Goal: Task Accomplishment & Management: Manage account settings

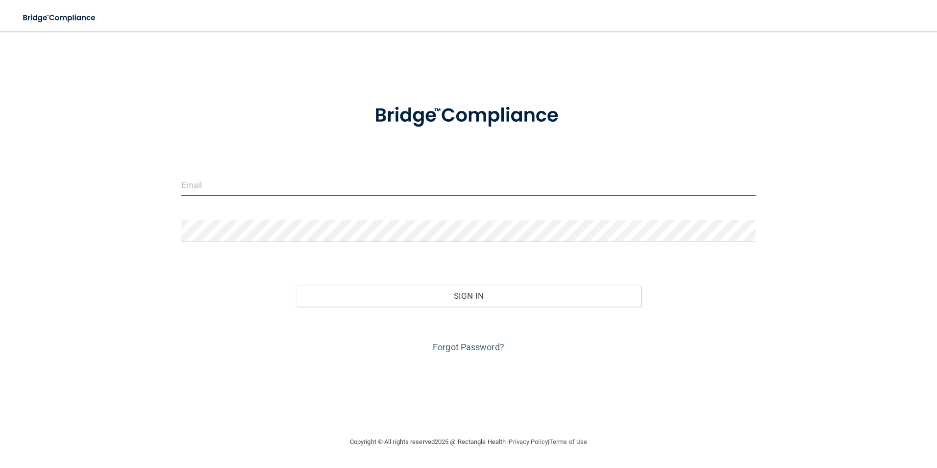
click at [221, 188] on input "email" at bounding box center [468, 185] width 575 height 22
type input "[EMAIL_ADDRESS][DOMAIN_NAME]"
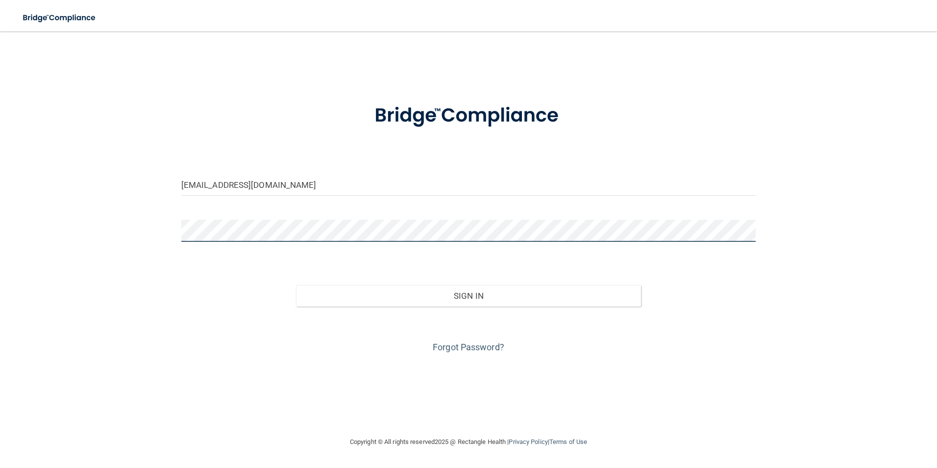
click at [296, 285] on button "Sign In" at bounding box center [468, 296] width 345 height 22
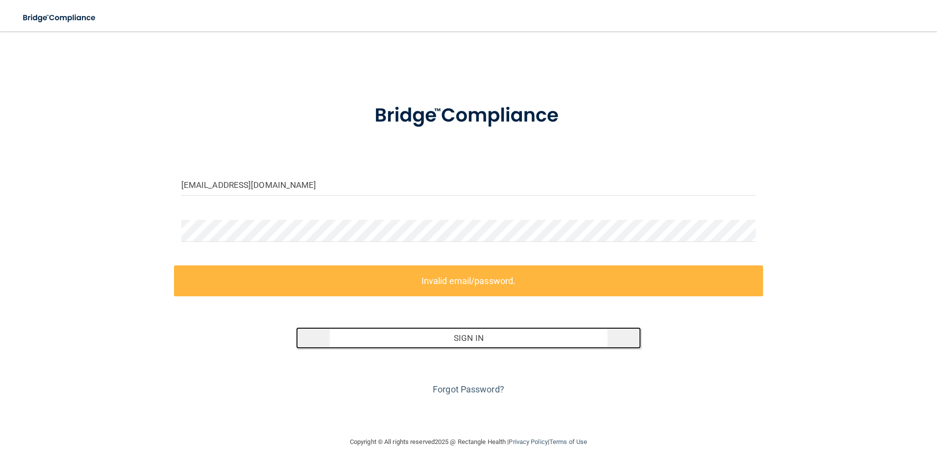
click at [455, 341] on button "Sign In" at bounding box center [468, 338] width 345 height 22
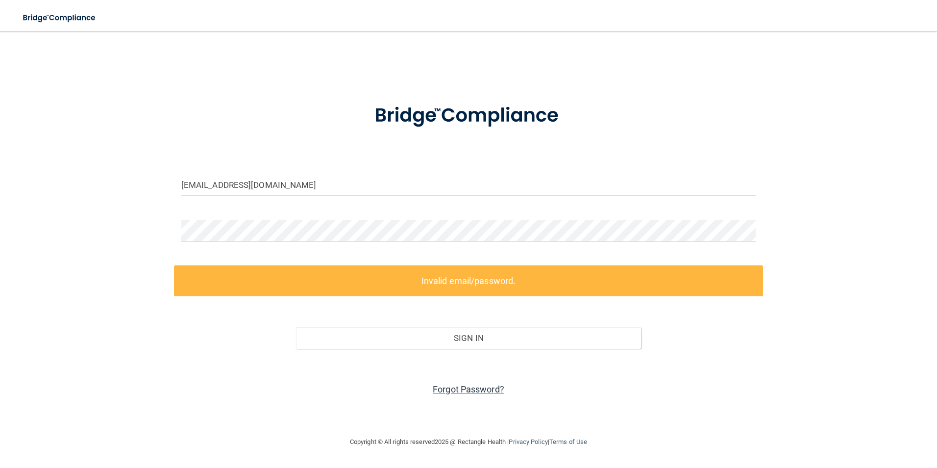
click at [466, 387] on link "Forgot Password?" at bounding box center [469, 389] width 72 height 10
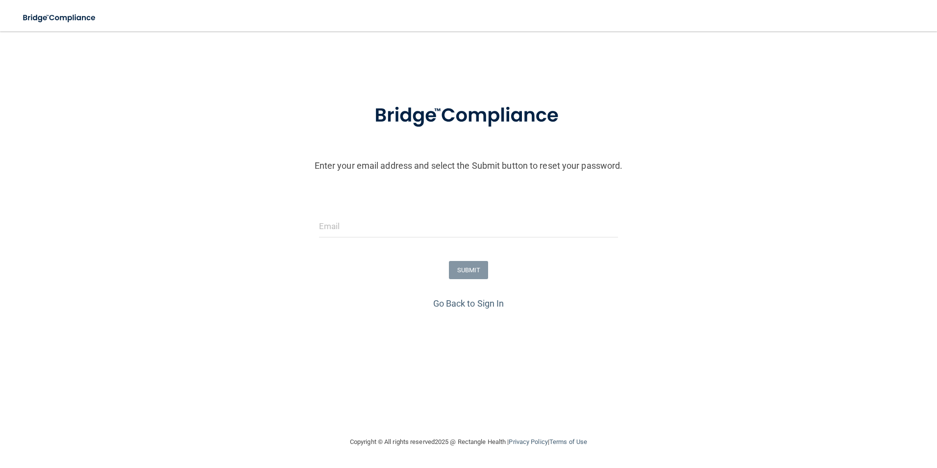
click at [361, 212] on form "Enter your email address and select the Submit button to reset your password. S…" at bounding box center [468, 192] width 927 height 205
click at [351, 230] on input "email" at bounding box center [468, 226] width 299 height 22
type input "[EMAIL_ADDRESS][DOMAIN_NAME]"
click at [469, 269] on button "SUBMIT" at bounding box center [469, 270] width 40 height 18
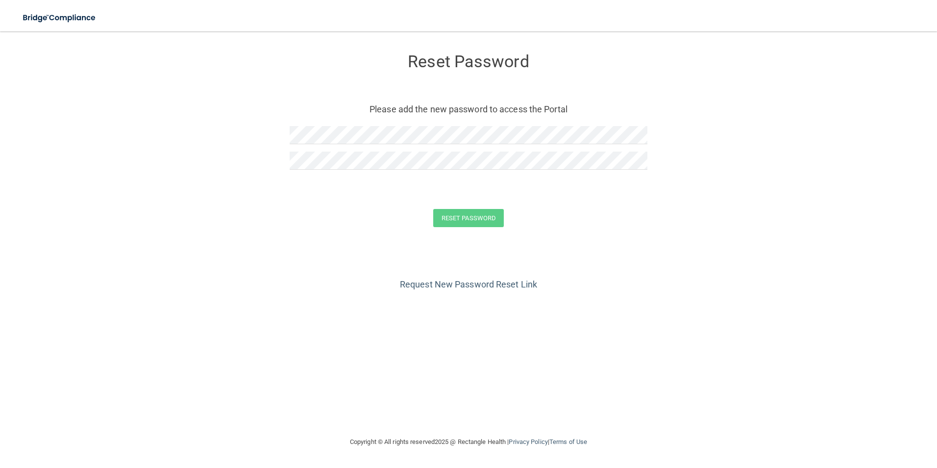
click at [330, 147] on div at bounding box center [469, 138] width 358 height 25
click at [433, 209] on button "Reset Password" at bounding box center [468, 218] width 71 height 18
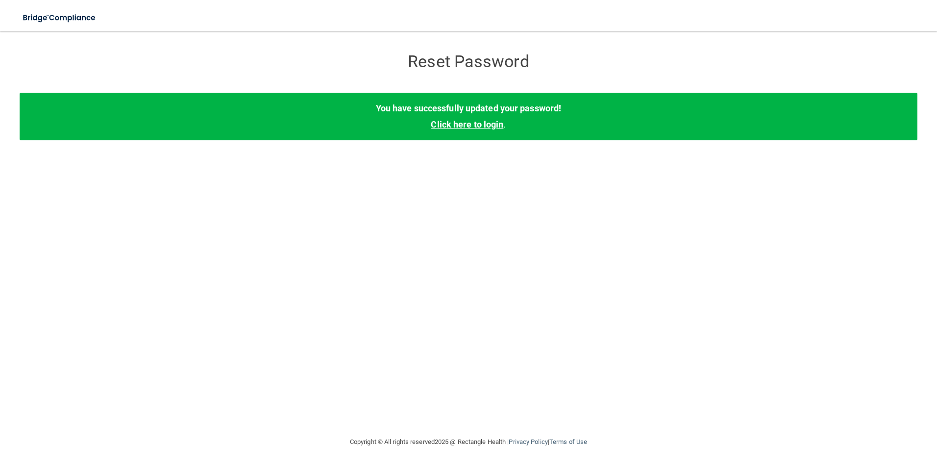
click at [466, 121] on link "Click here to login" at bounding box center [467, 124] width 73 height 10
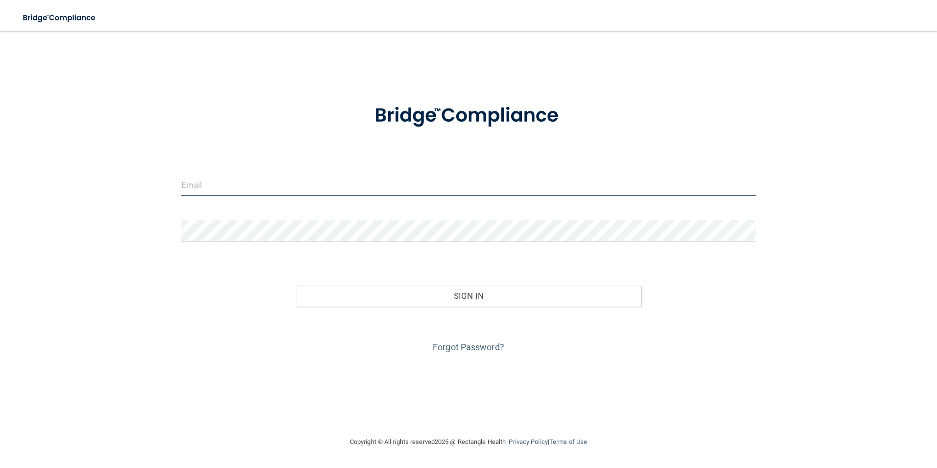
type input "[EMAIL_ADDRESS][DOMAIN_NAME]"
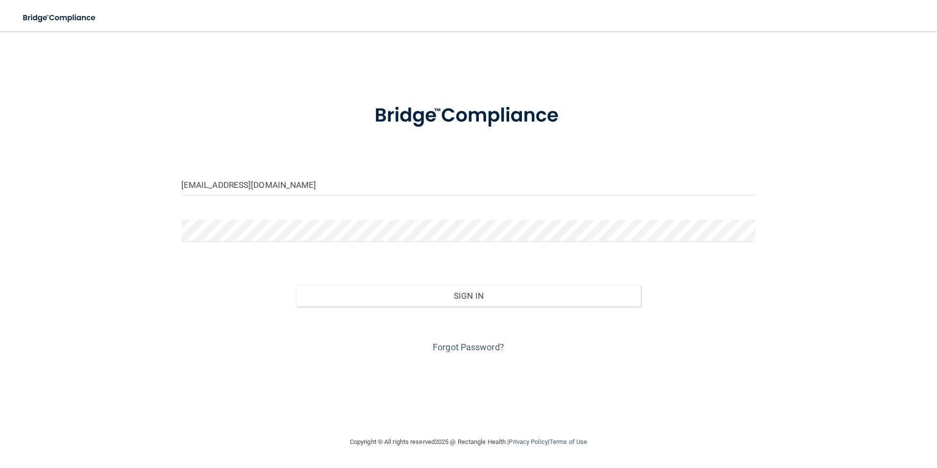
click at [457, 308] on div "Forgot Password?" at bounding box center [469, 330] width 590 height 49
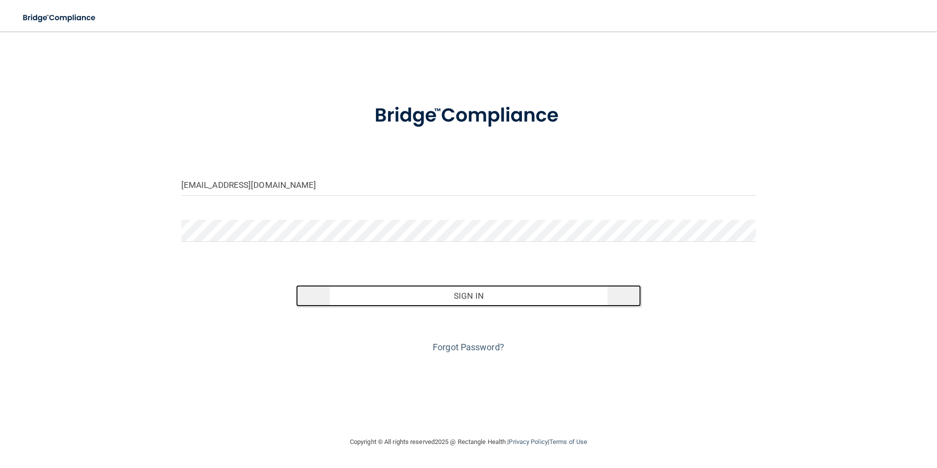
click at [454, 300] on button "Sign In" at bounding box center [468, 296] width 345 height 22
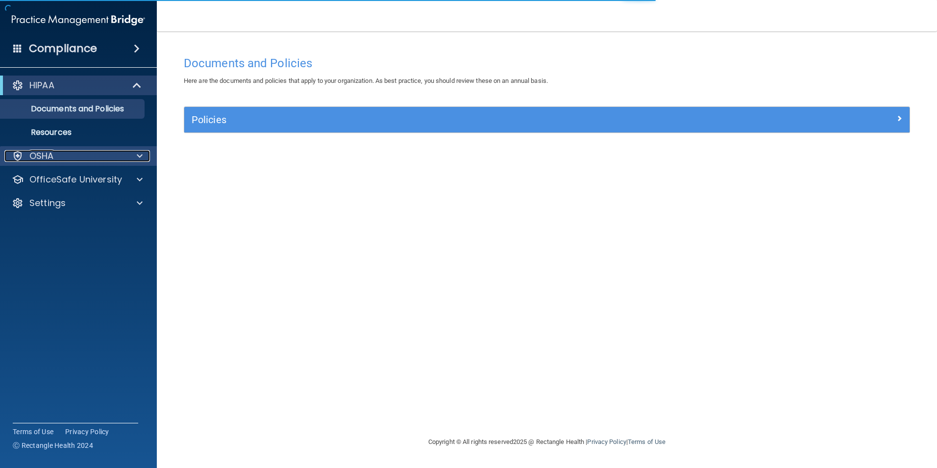
click at [50, 157] on p "OSHA" at bounding box center [41, 156] width 25 height 12
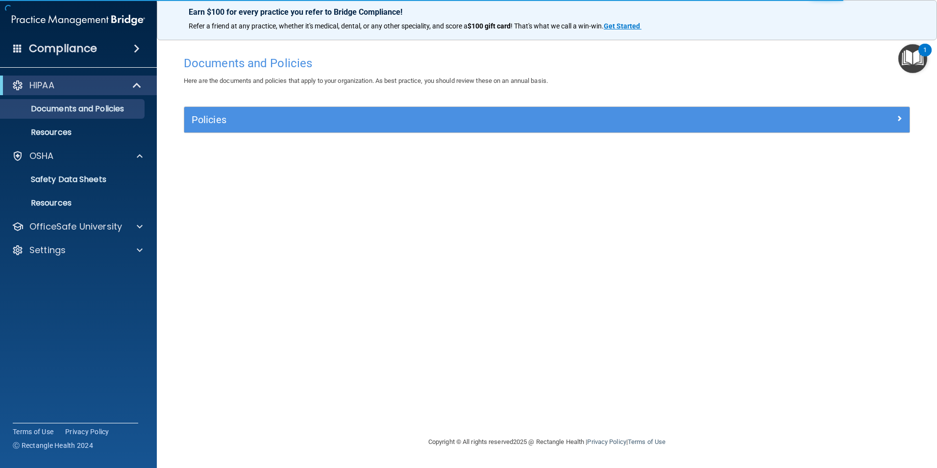
click at [925, 58] on div "1" at bounding box center [924, 56] width 3 height 13
